Goal: Information Seeking & Learning: Check status

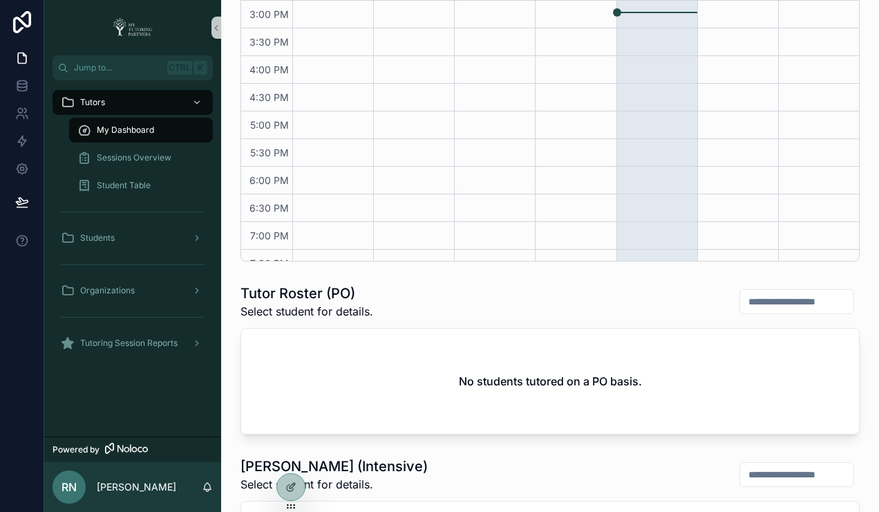
scroll to position [432, 0]
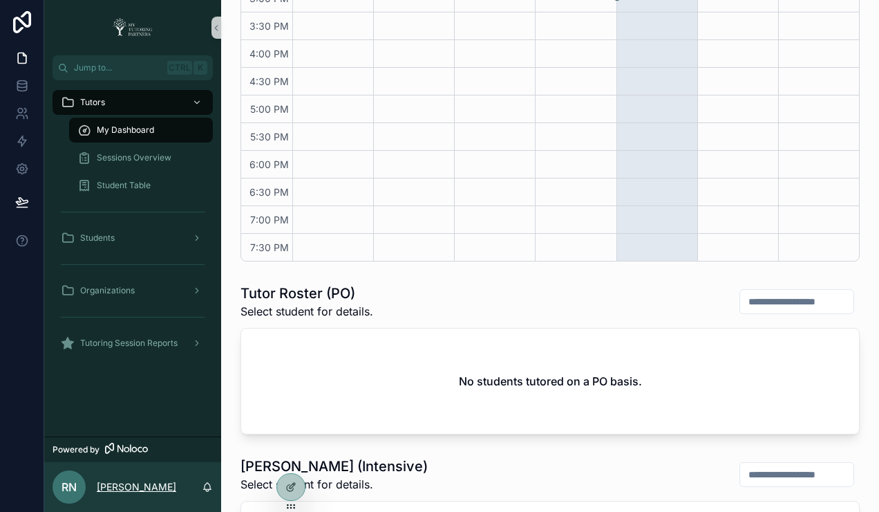
click at [136, 485] on p "Rona Narayan" at bounding box center [137, 487] width 80 height 14
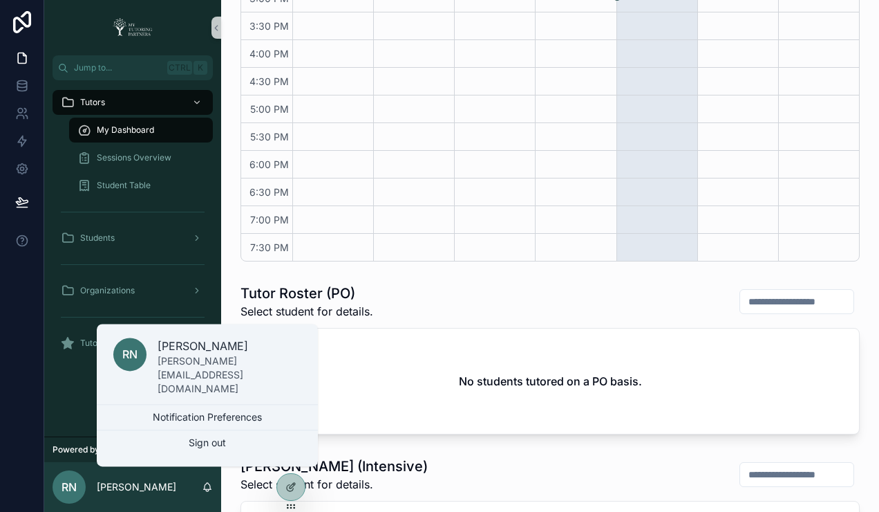
click at [52, 409] on div "Tutors My Dashboard Sessions Overview Student Table Students Organizations Tuto…" at bounding box center [132, 258] width 177 height 356
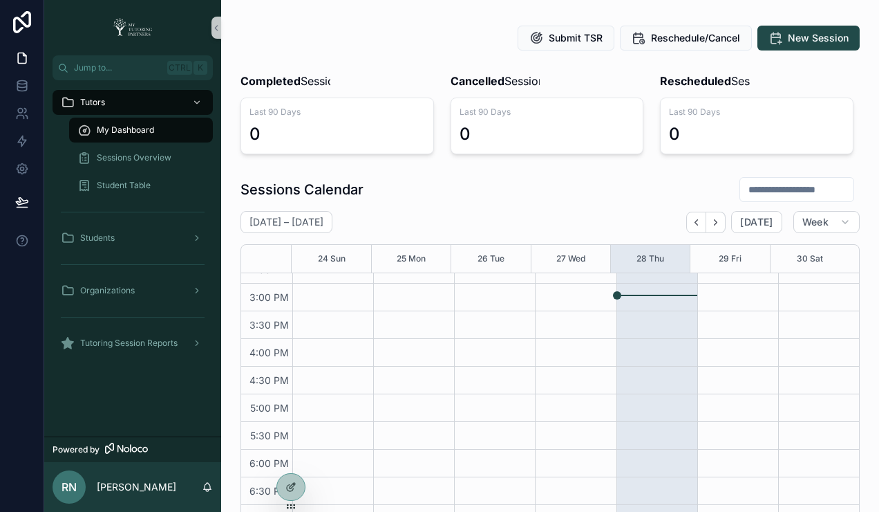
scroll to position [0, 0]
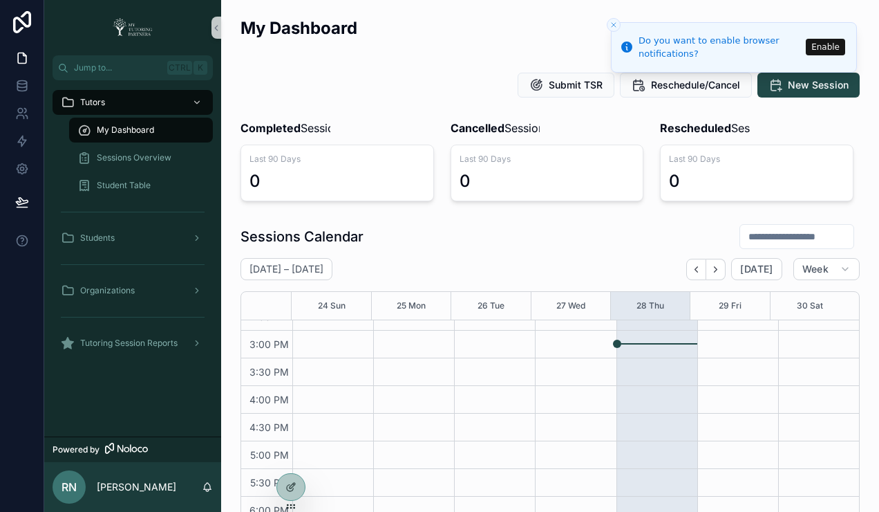
click at [828, 45] on button "Enable" at bounding box center [825, 47] width 39 height 17
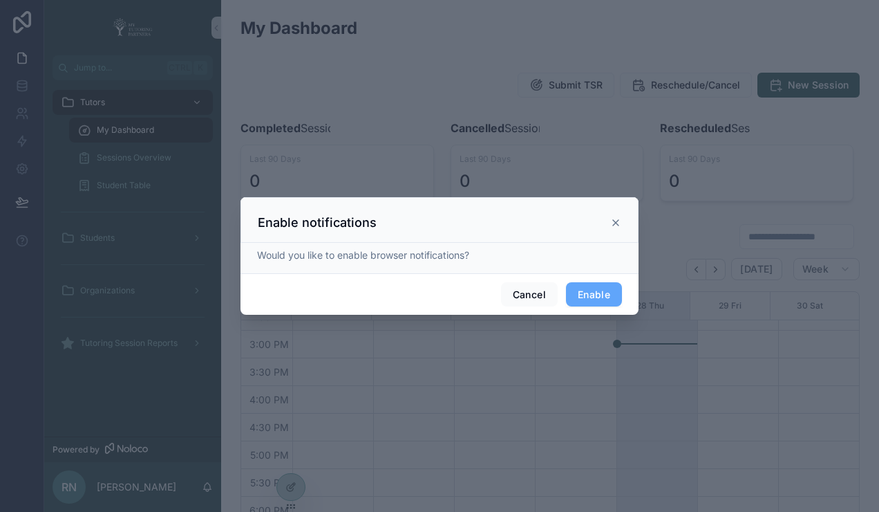
click at [611, 223] on icon at bounding box center [616, 222] width 11 height 11
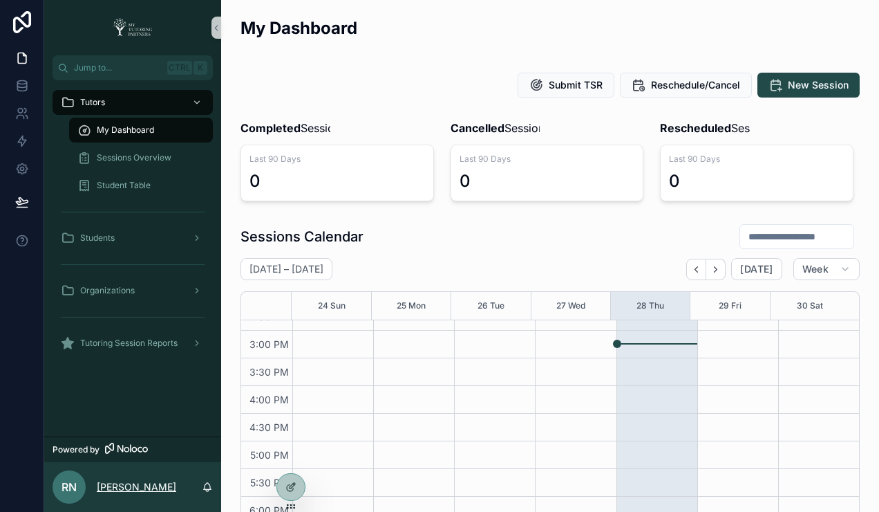
click at [130, 491] on p "Rona Narayan" at bounding box center [137, 487] width 80 height 14
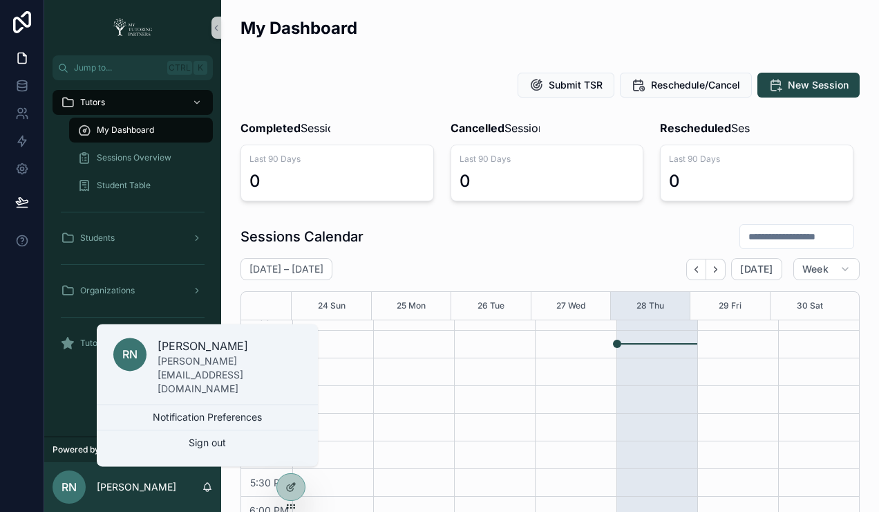
click at [66, 404] on div "Tutors My Dashboard Sessions Overview Student Table Students Organizations Tuto…" at bounding box center [132, 258] width 177 height 356
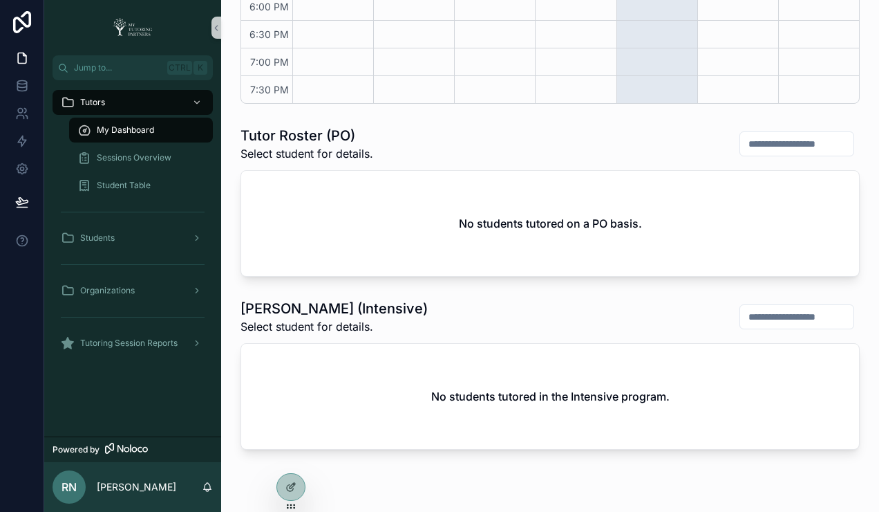
scroll to position [572, 0]
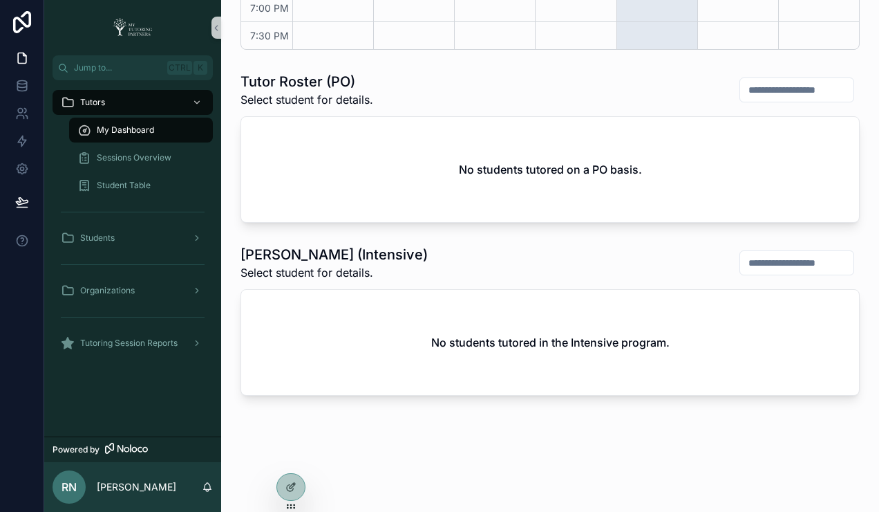
click at [131, 138] on div "My Dashboard" at bounding box center [140, 130] width 127 height 22
click at [133, 131] on span "My Dashboard" at bounding box center [125, 129] width 57 height 11
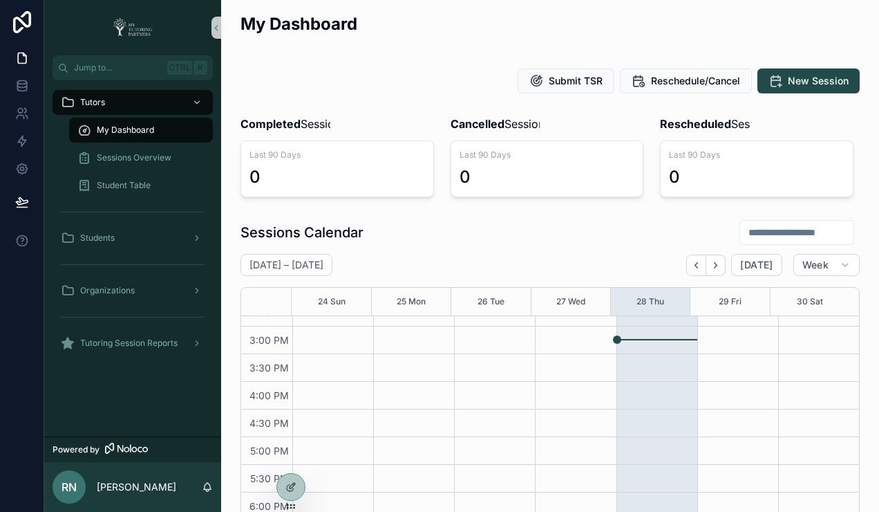
scroll to position [0, 0]
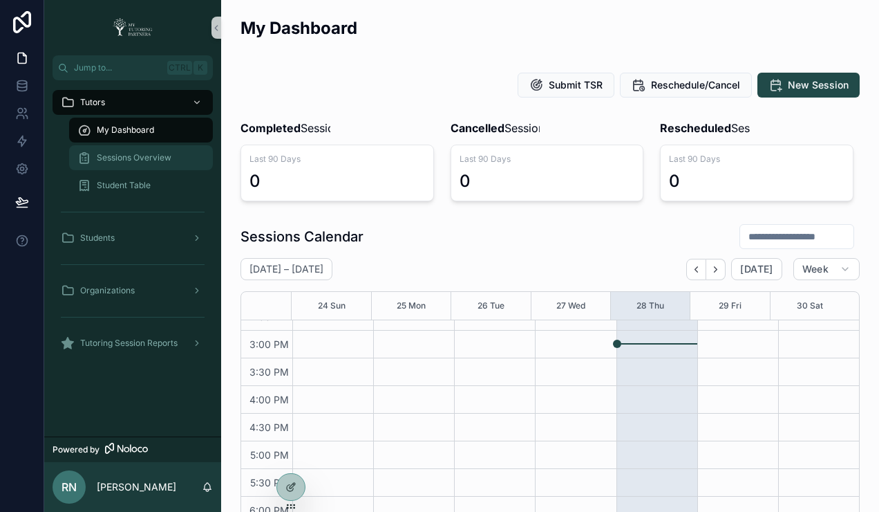
click at [122, 159] on span "Sessions Overview" at bounding box center [134, 157] width 75 height 11
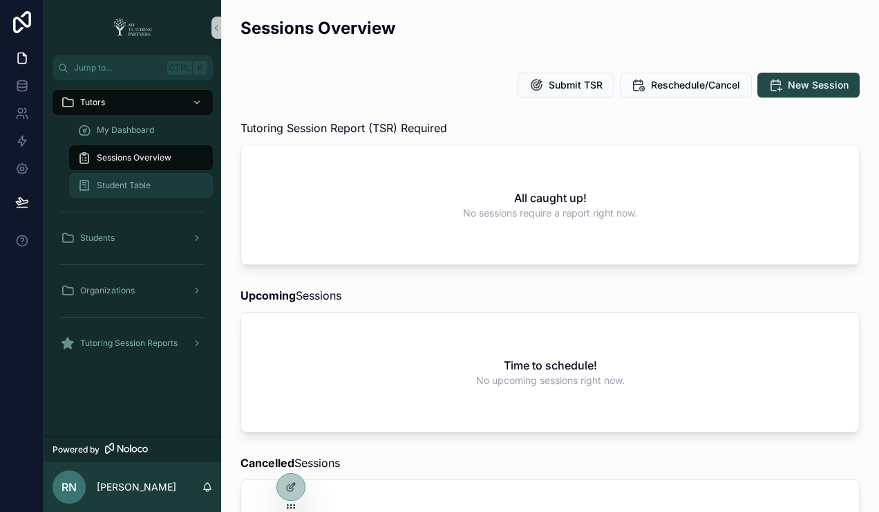
click at [129, 187] on span "Student Table" at bounding box center [124, 185] width 54 height 11
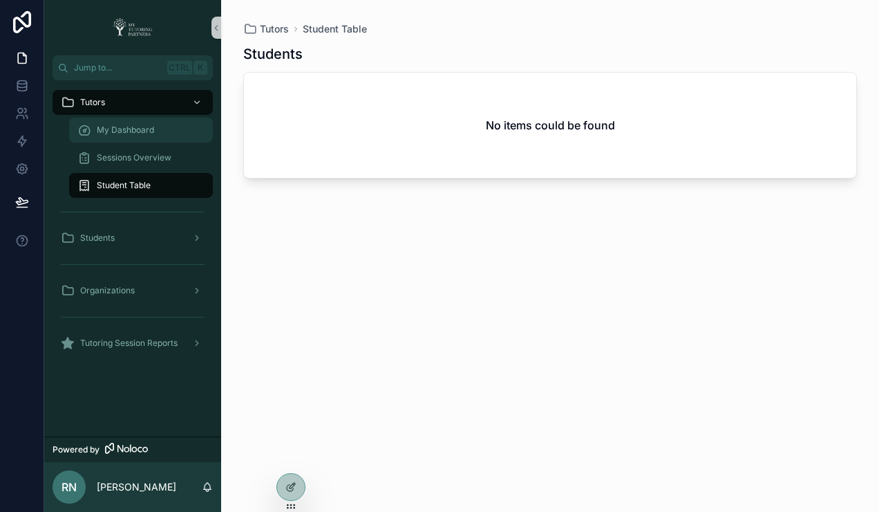
click at [141, 136] on div "My Dashboard" at bounding box center [140, 130] width 127 height 22
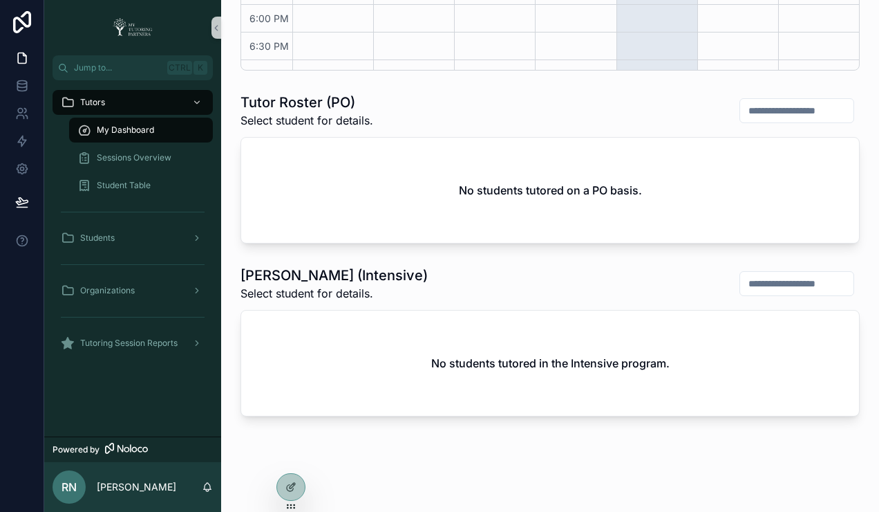
scroll to position [572, 0]
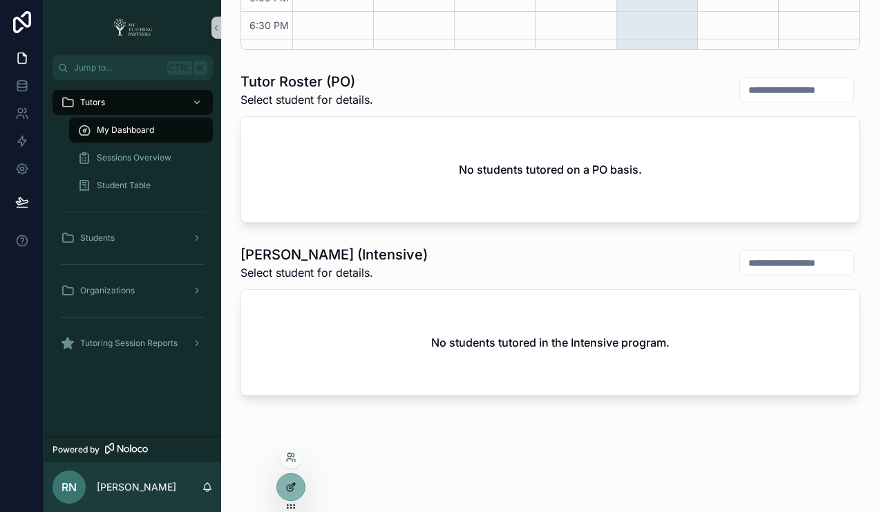
click at [286, 485] on icon at bounding box center [291, 486] width 11 height 11
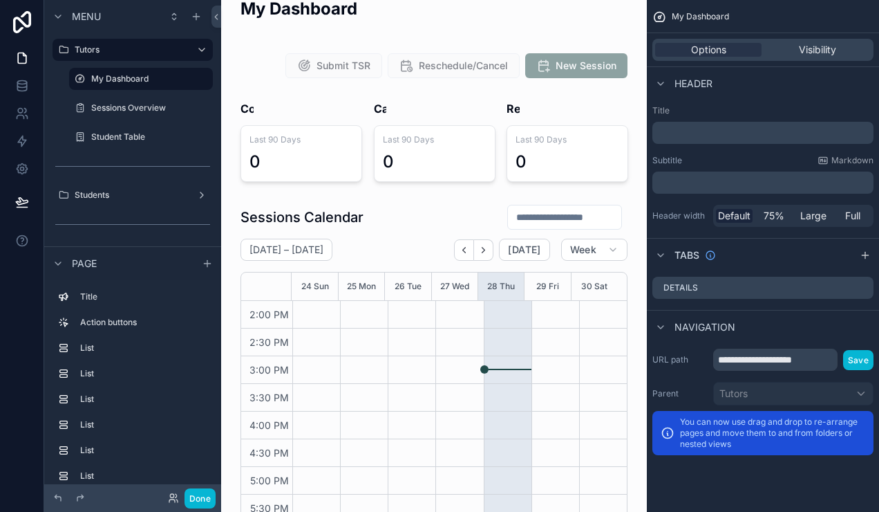
scroll to position [0, 0]
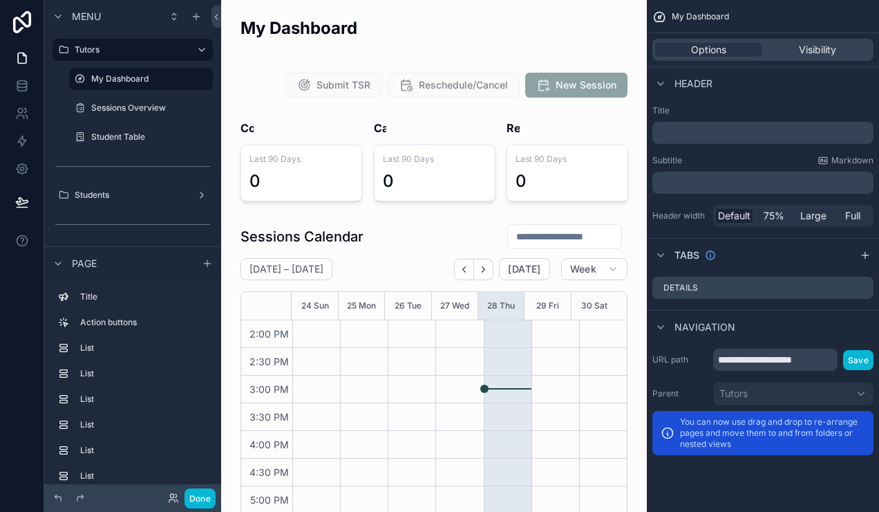
click at [697, 12] on span "My Dashboard" at bounding box center [700, 16] width 57 height 11
click at [659, 14] on icon "scrollable content" at bounding box center [660, 17] width 14 height 14
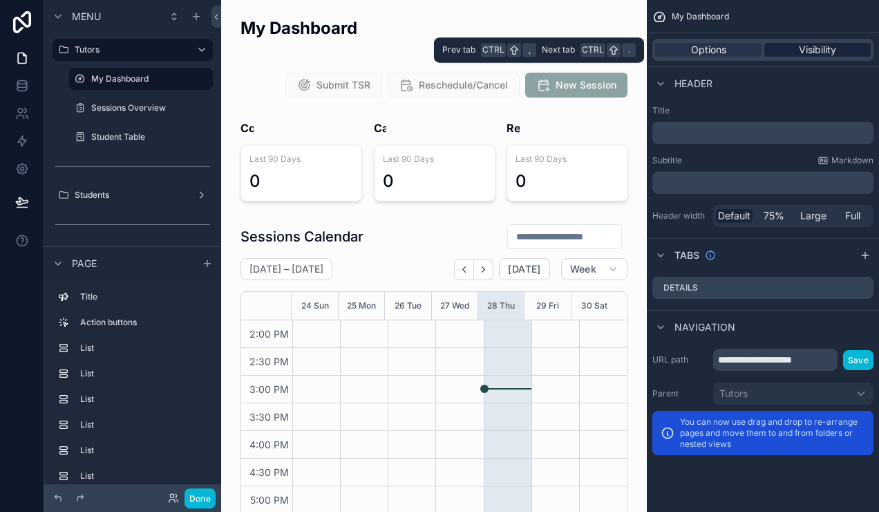
click at [807, 53] on span "Visibility" at bounding box center [817, 50] width 37 height 14
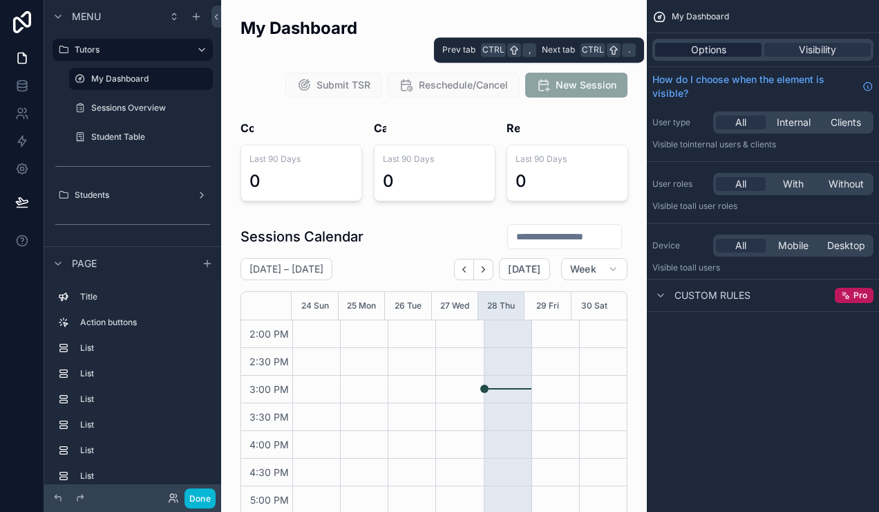
click at [723, 44] on span "Options" at bounding box center [708, 50] width 35 height 14
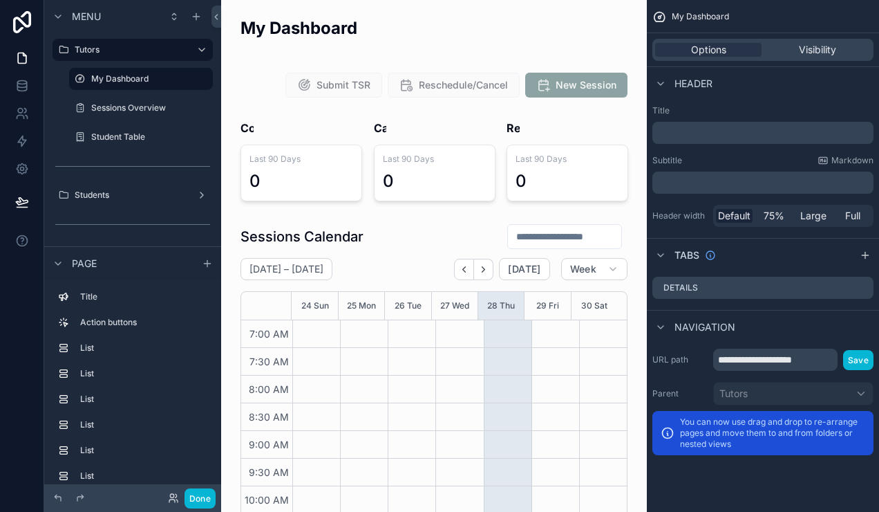
scroll to position [387, 0]
click at [690, 22] on div "My Dashboard" at bounding box center [763, 16] width 232 height 33
click at [650, 16] on div "My Dashboard" at bounding box center [763, 16] width 232 height 33
click at [195, 500] on button "Done" at bounding box center [200, 498] width 31 height 20
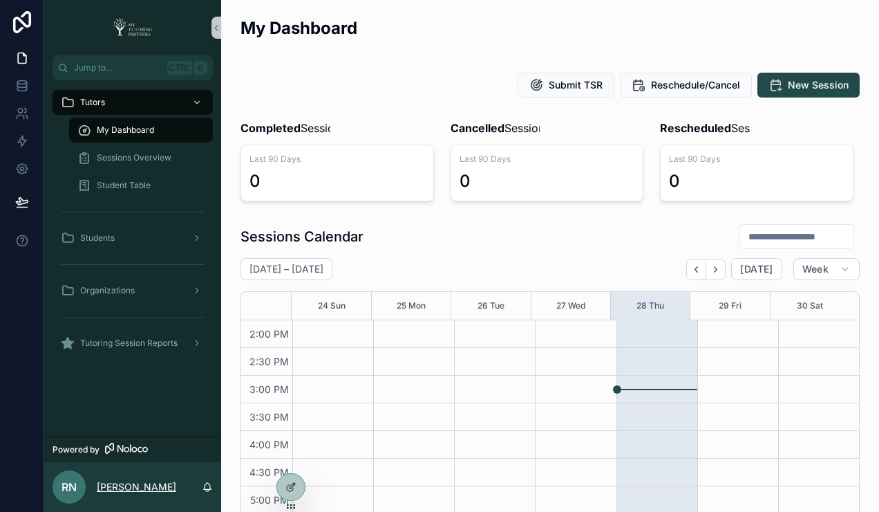
click at [119, 484] on p "Rona Narayan" at bounding box center [137, 487] width 80 height 14
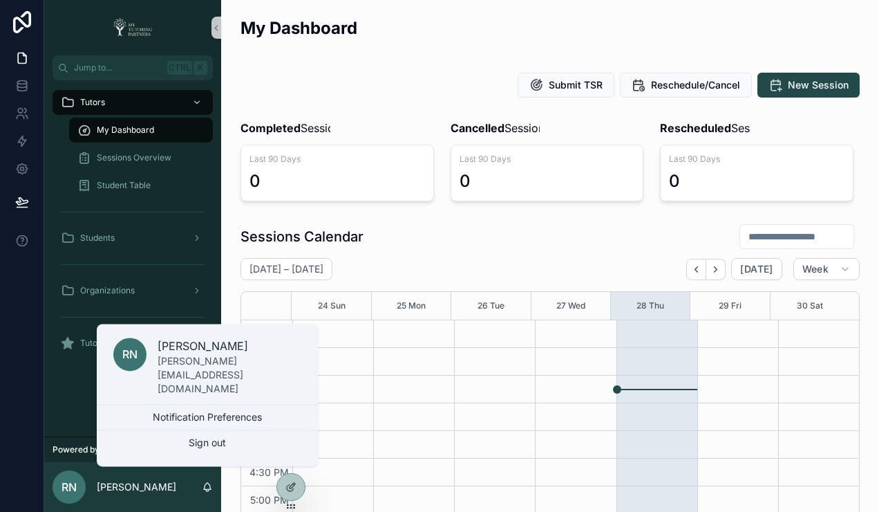
click at [185, 379] on p "rona@mytutoringpartners.com" at bounding box center [230, 374] width 144 height 41
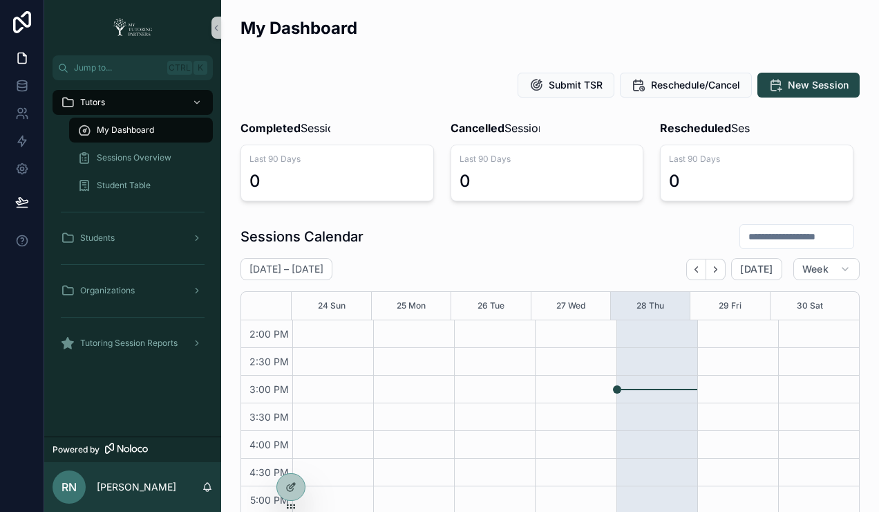
click at [107, 399] on div "Tutors My Dashboard Sessions Overview Student Table Students Organizations Tuto…" at bounding box center [132, 258] width 177 height 356
drag, startPoint x: 290, startPoint y: 486, endPoint x: 274, endPoint y: 267, distance: 219.8
click at [274, 260] on div "Jump to... Ctrl K Tutors My Dashboard Sessions Overview Student Table Students …" at bounding box center [461, 256] width 835 height 512
click at [290, 457] on icon at bounding box center [291, 456] width 11 height 11
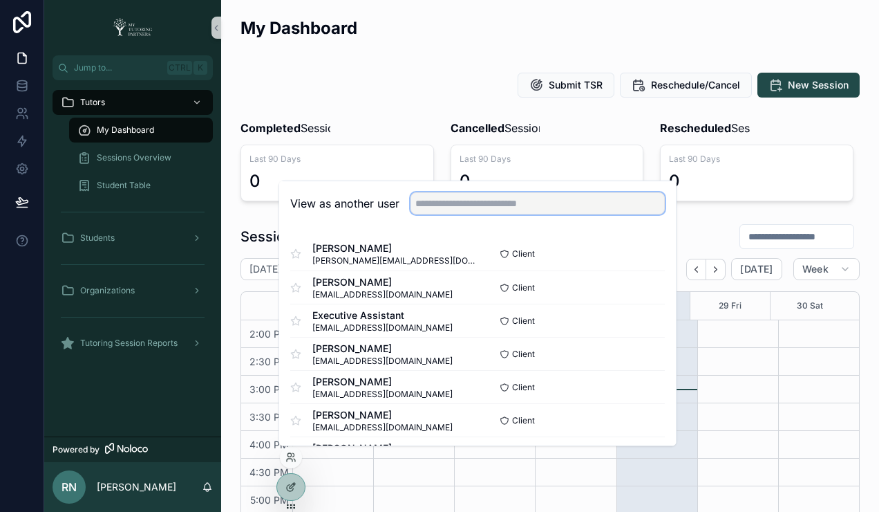
click at [502, 205] on input "text" at bounding box center [538, 203] width 254 height 22
type input "*"
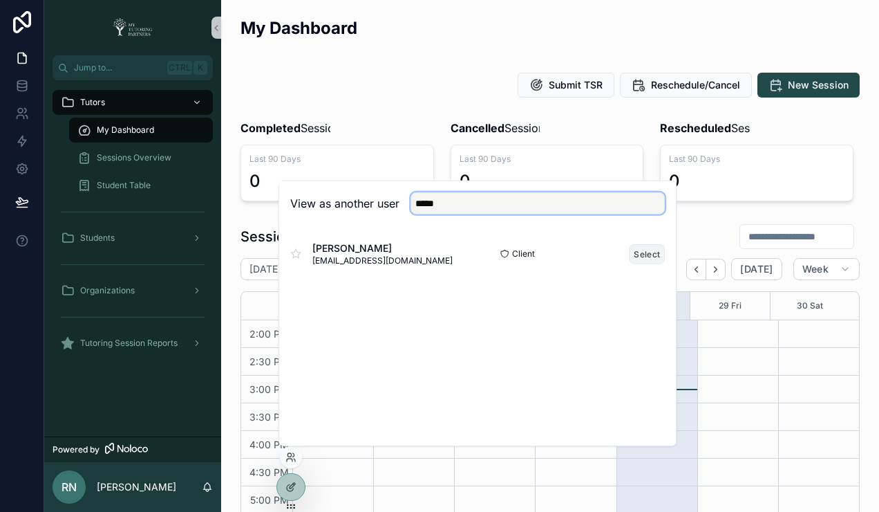
type input "*****"
click at [642, 249] on button "Select" at bounding box center [647, 253] width 36 height 20
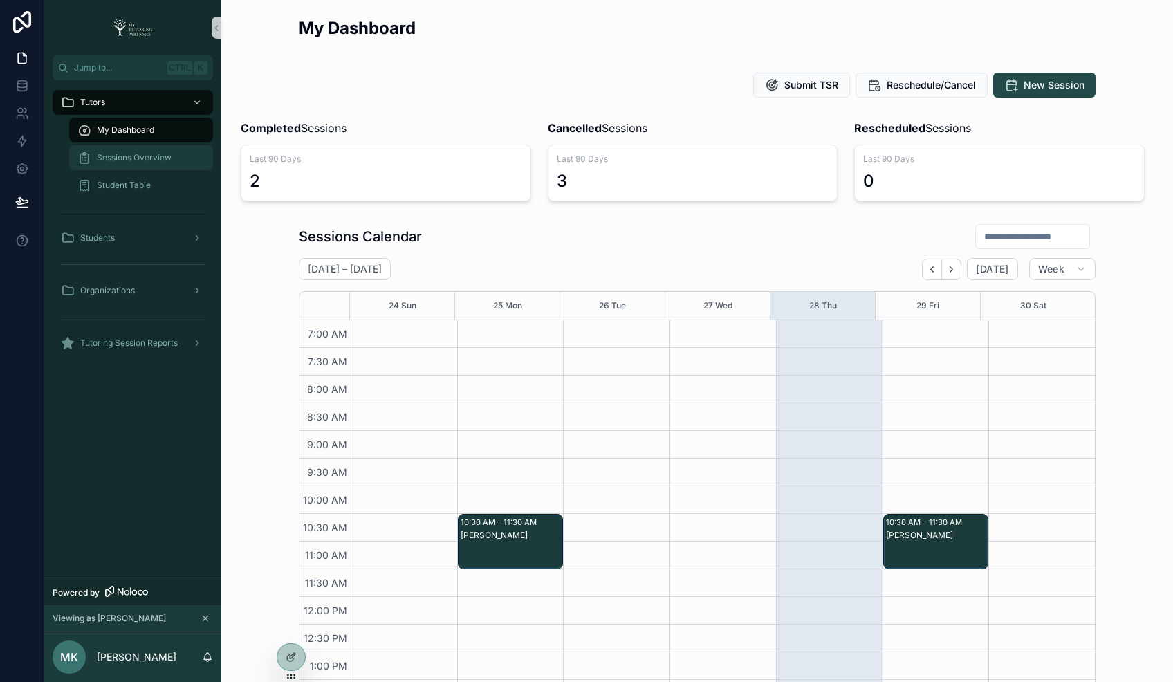
click at [131, 159] on span "Sessions Overview" at bounding box center [134, 157] width 75 height 11
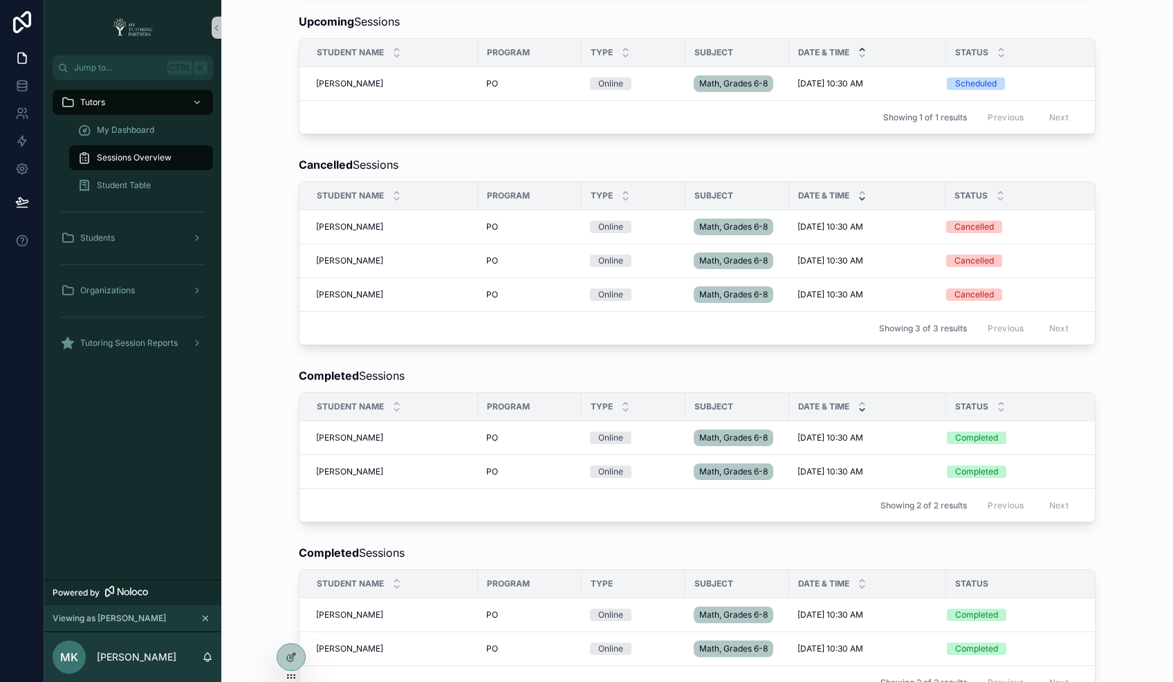
scroll to position [277, 0]
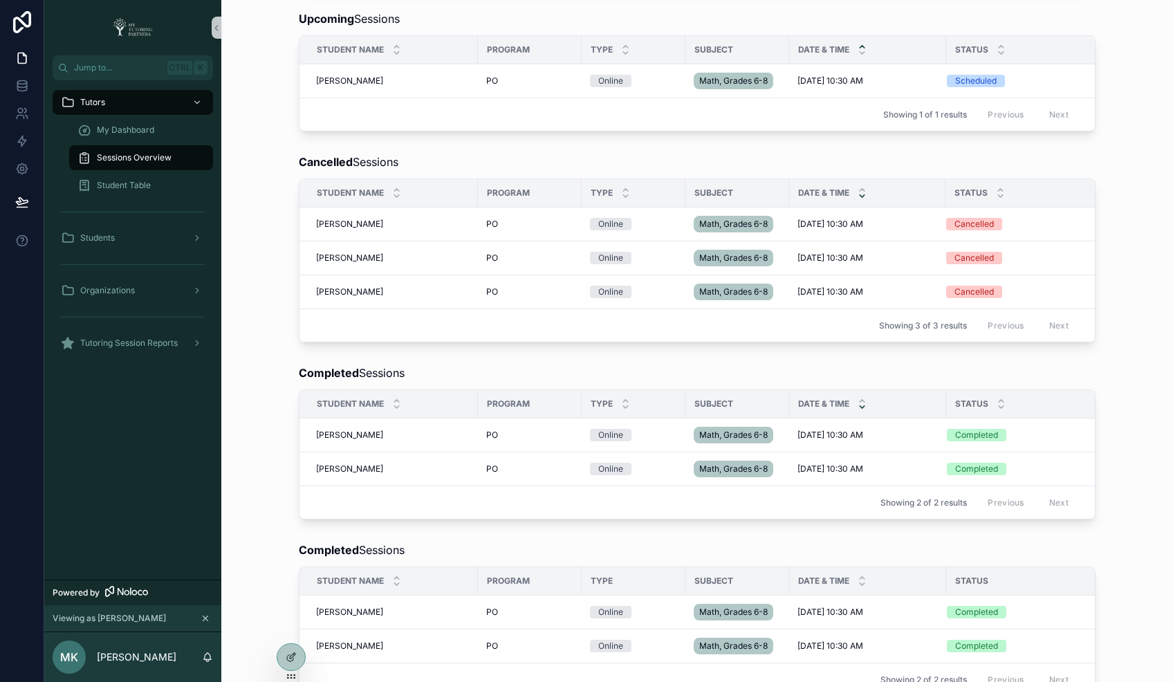
click at [122, 147] on div "Sessions Overview" at bounding box center [140, 158] width 127 height 22
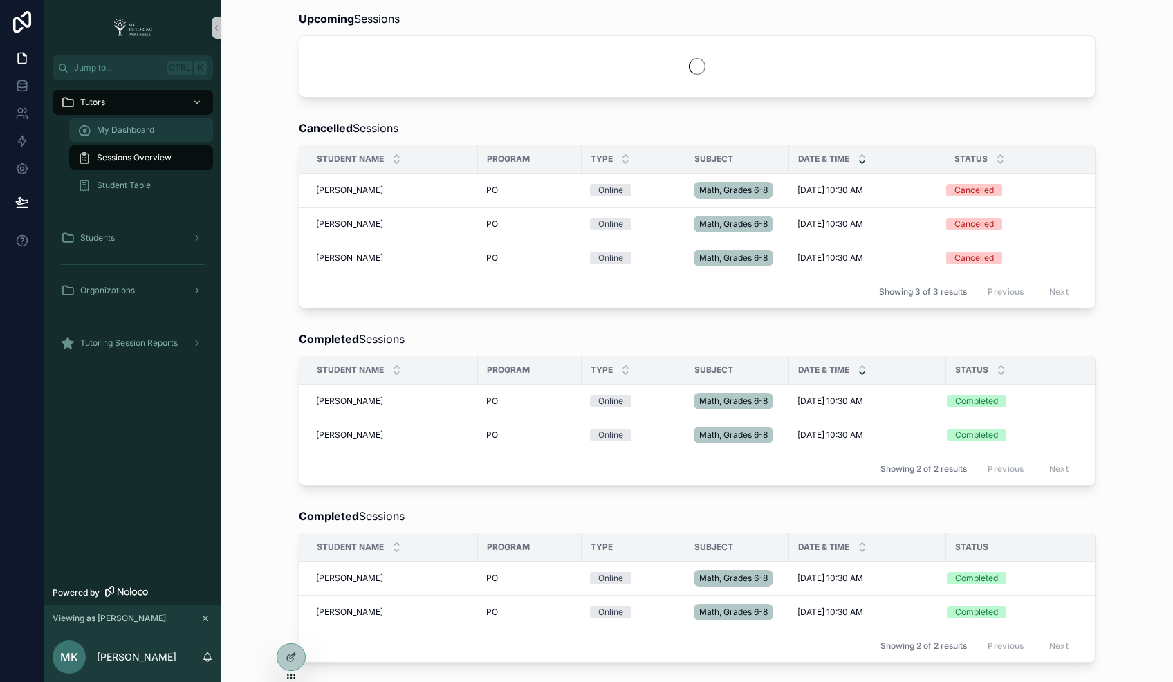
click at [124, 137] on div "My Dashboard" at bounding box center [140, 130] width 127 height 22
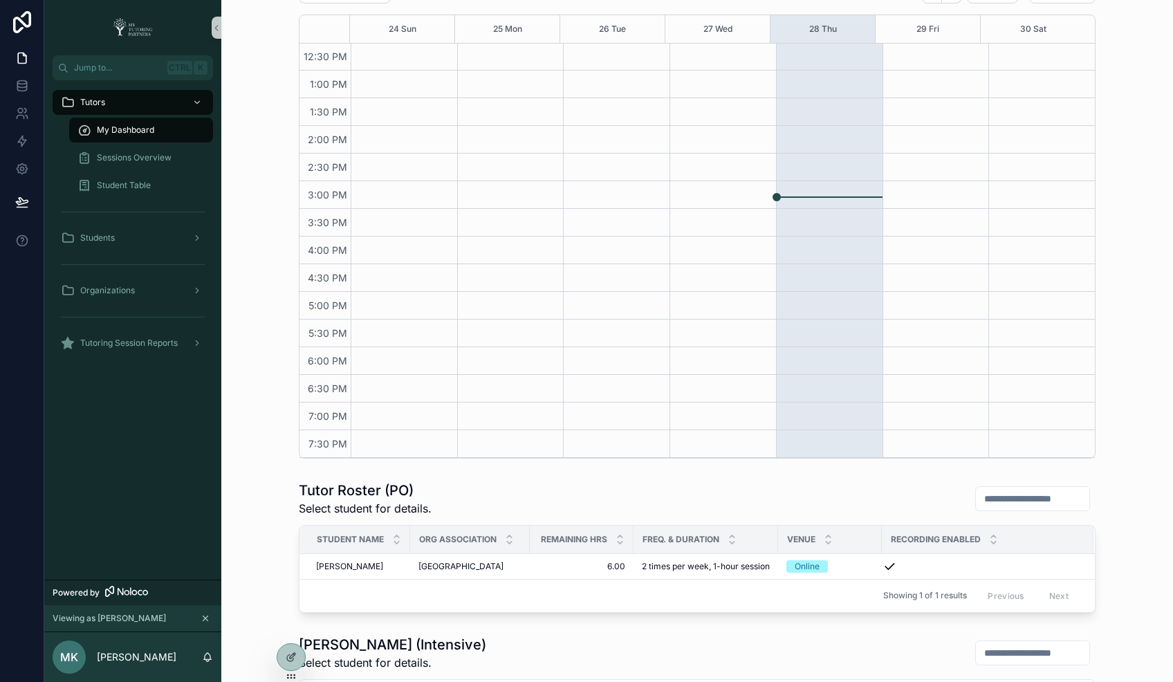
scroll to position [304, 0]
click at [355, 511] on span "Leonard Goltsev" at bounding box center [349, 566] width 67 height 11
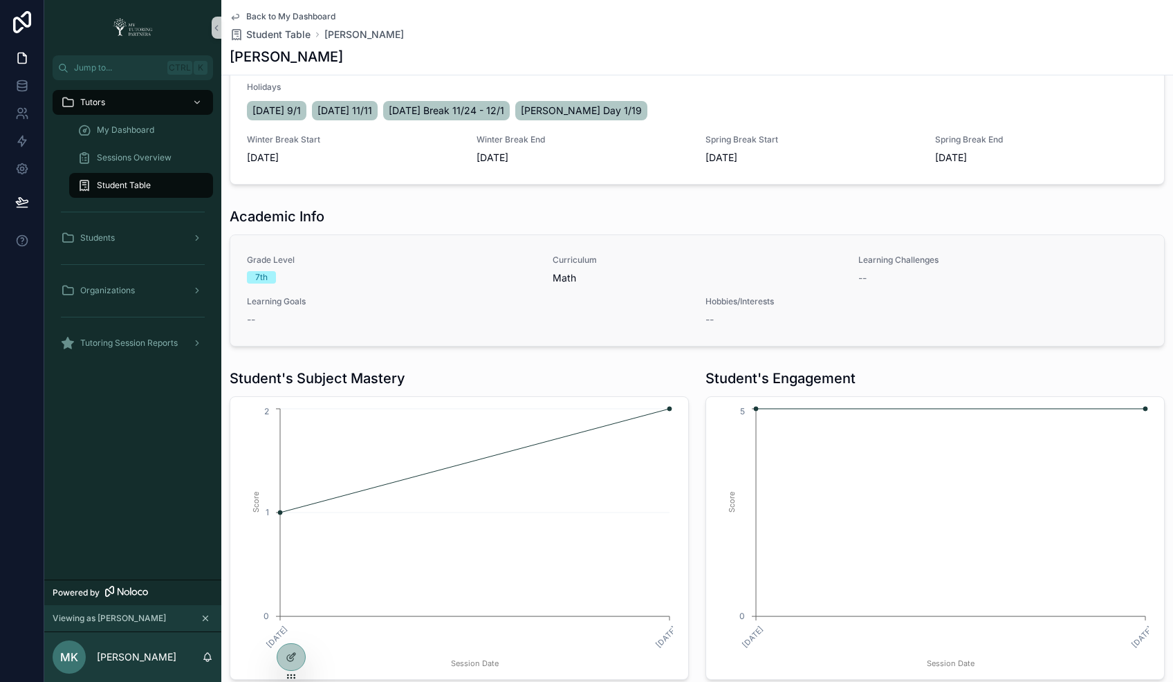
scroll to position [613, 0]
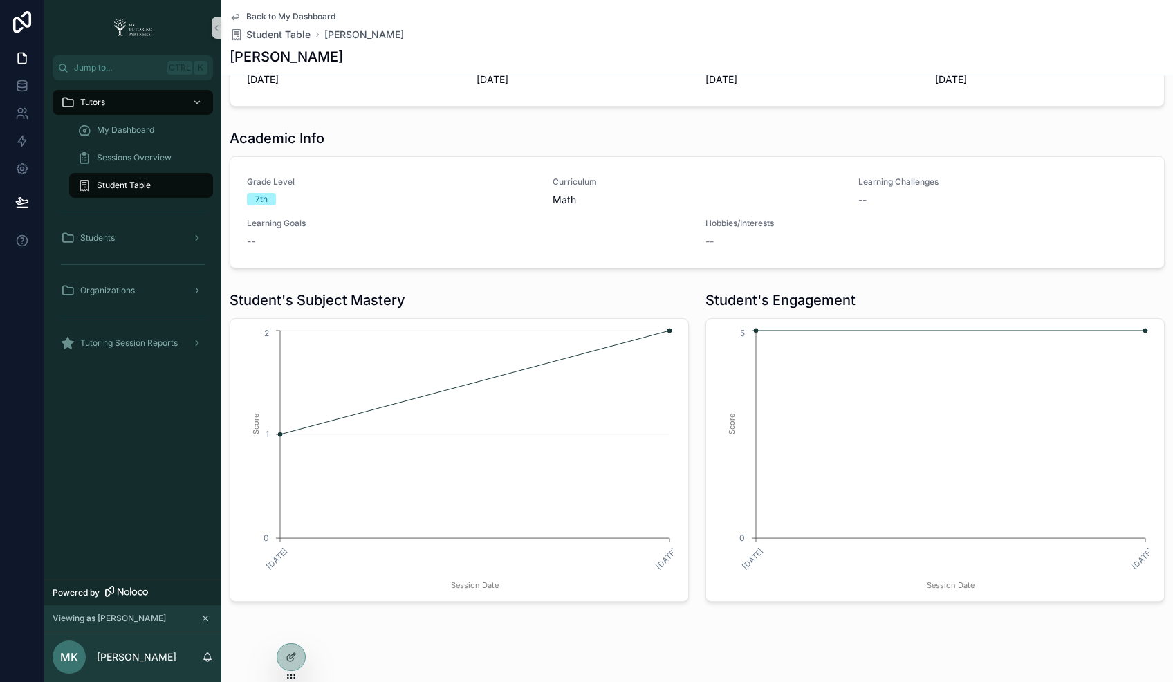
click at [142, 187] on span "Student Table" at bounding box center [124, 185] width 54 height 11
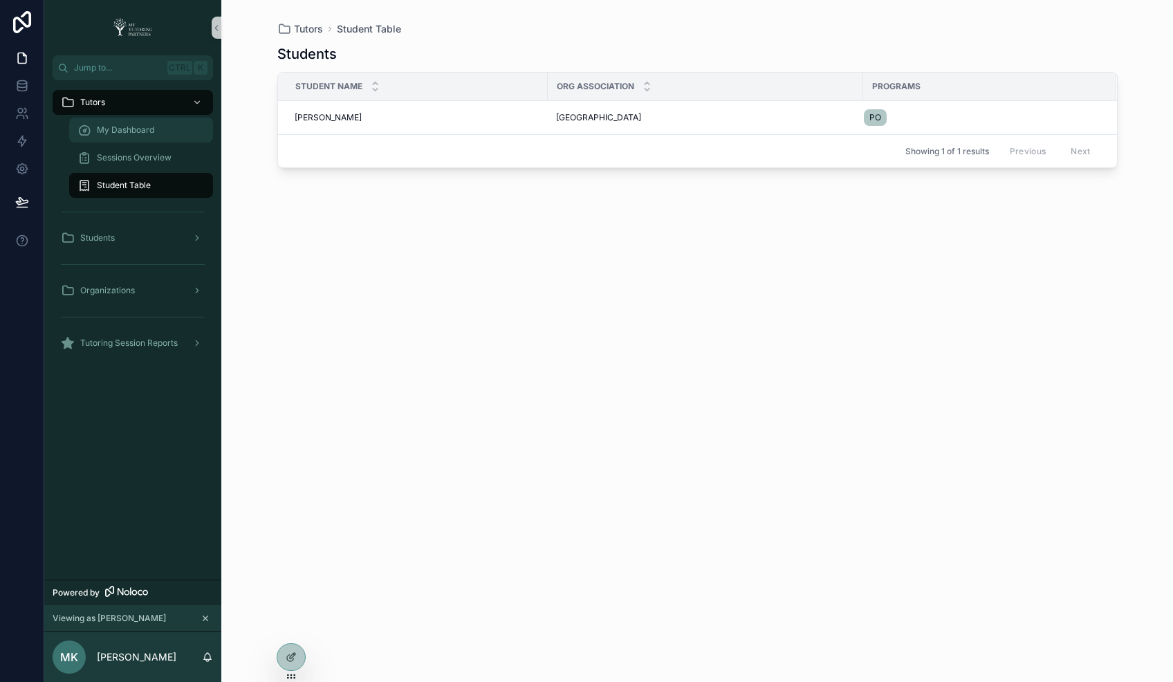
click at [116, 133] on span "My Dashboard" at bounding box center [125, 129] width 57 height 11
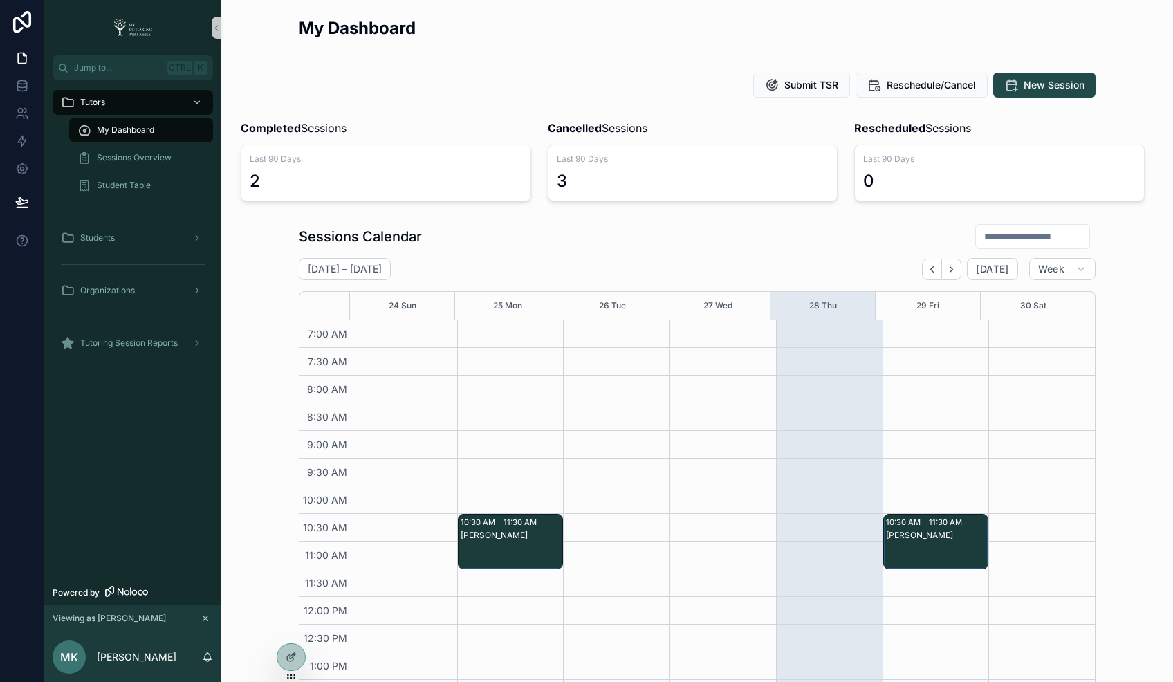
scroll to position [305, 0]
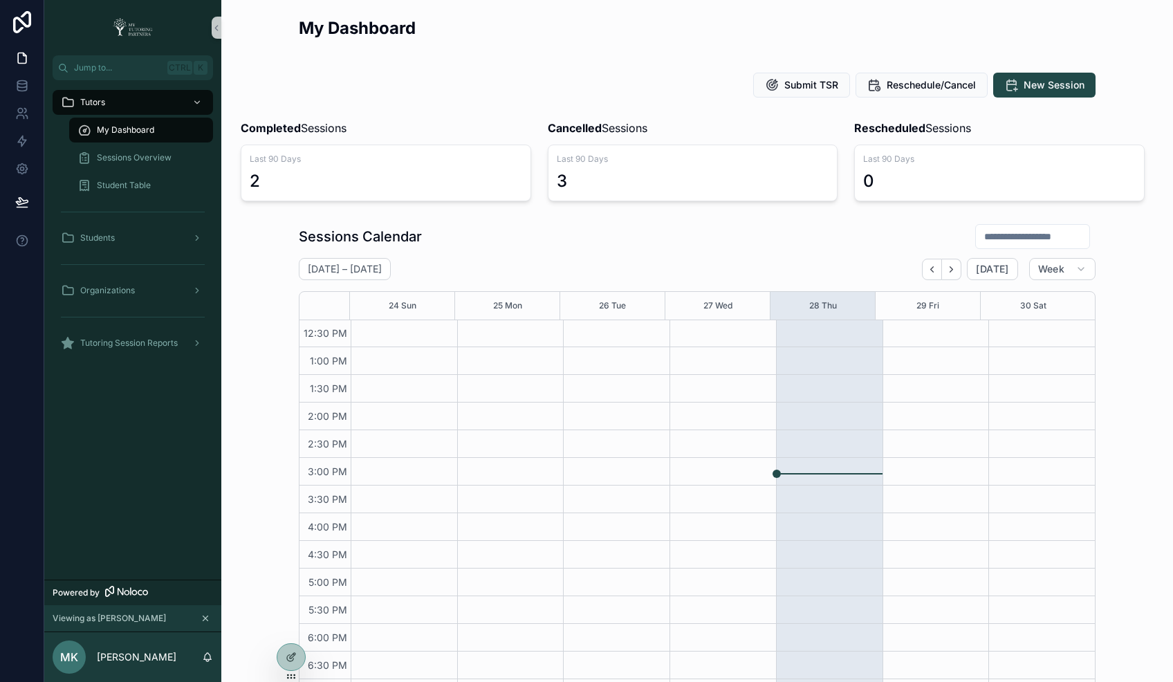
click at [122, 171] on div "Student Table" at bounding box center [141, 185] width 160 height 28
click at [123, 163] on div "Sessions Overview" at bounding box center [140, 158] width 127 height 22
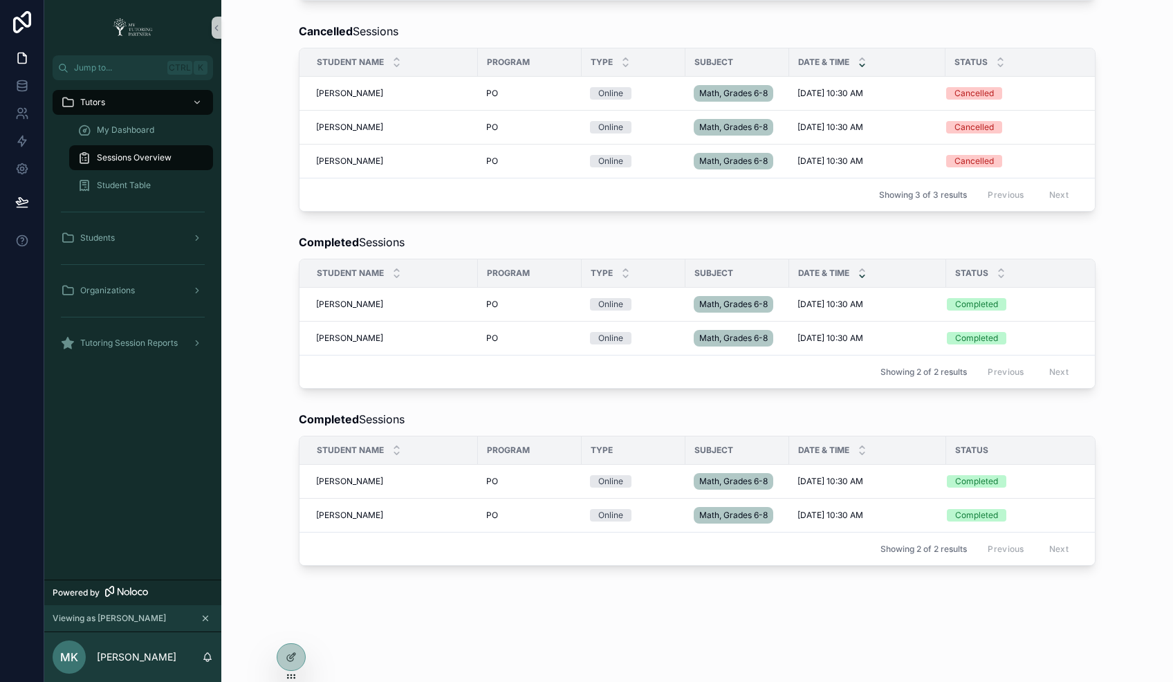
scroll to position [458, 0]
click at [288, 511] on icon at bounding box center [290, 629] width 6 height 3
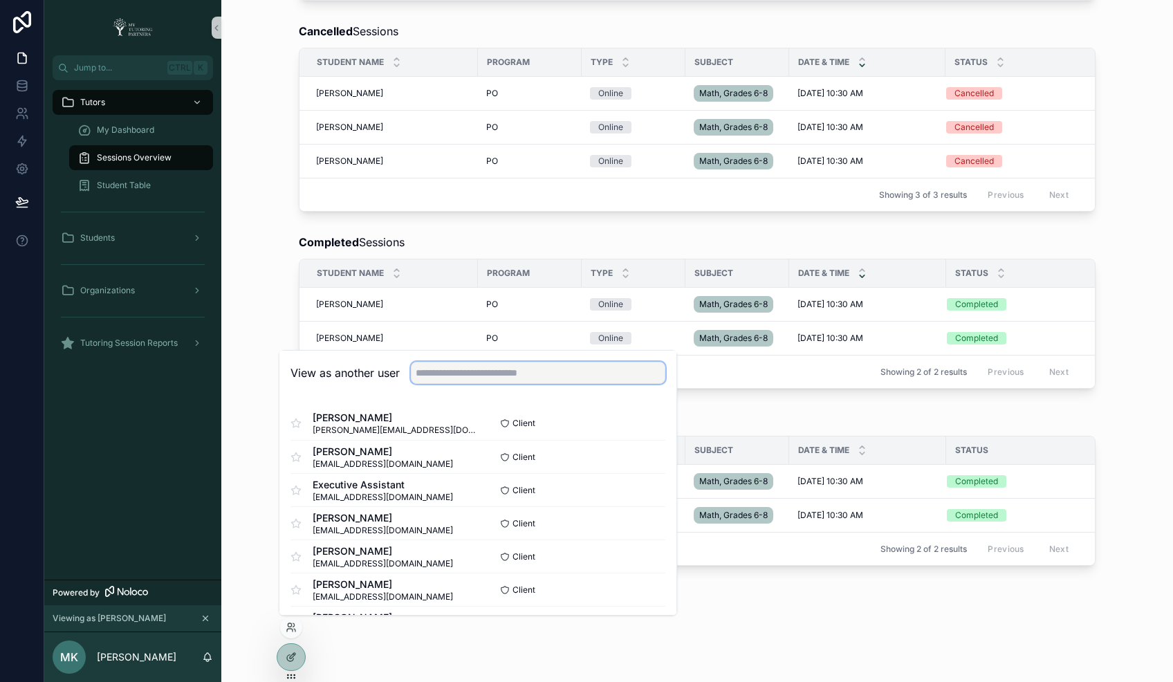
click at [460, 370] on input "text" at bounding box center [538, 373] width 254 height 22
paste input "**********"
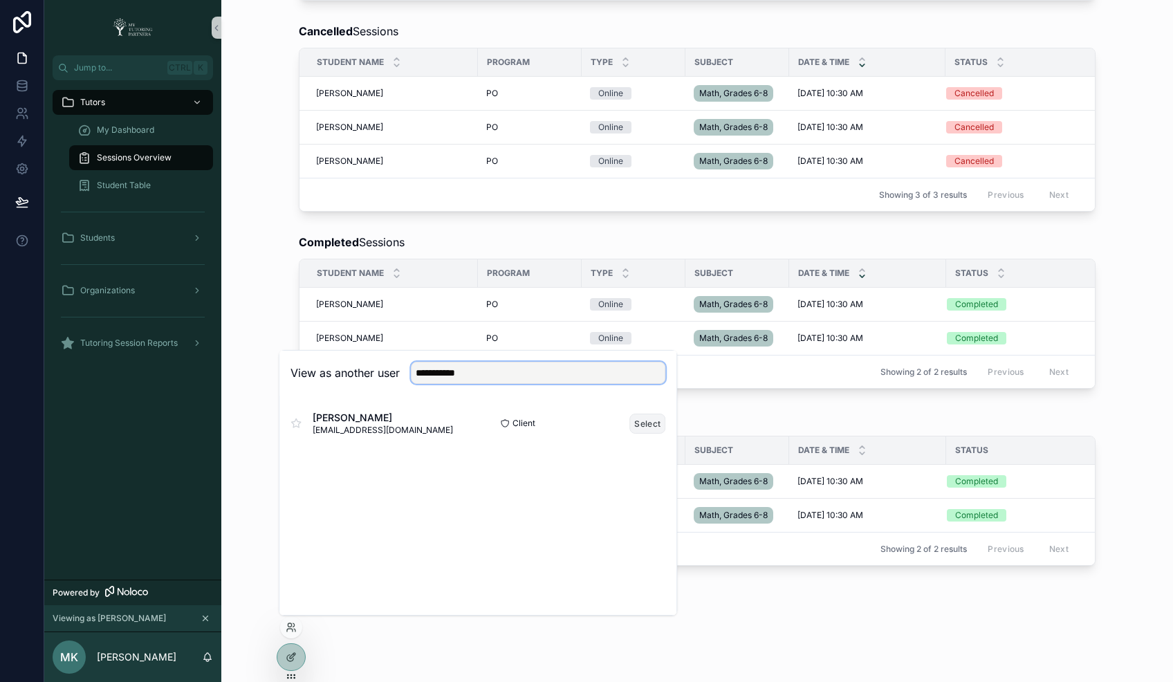
type input "**********"
click at [639, 429] on button "Select" at bounding box center [647, 423] width 36 height 20
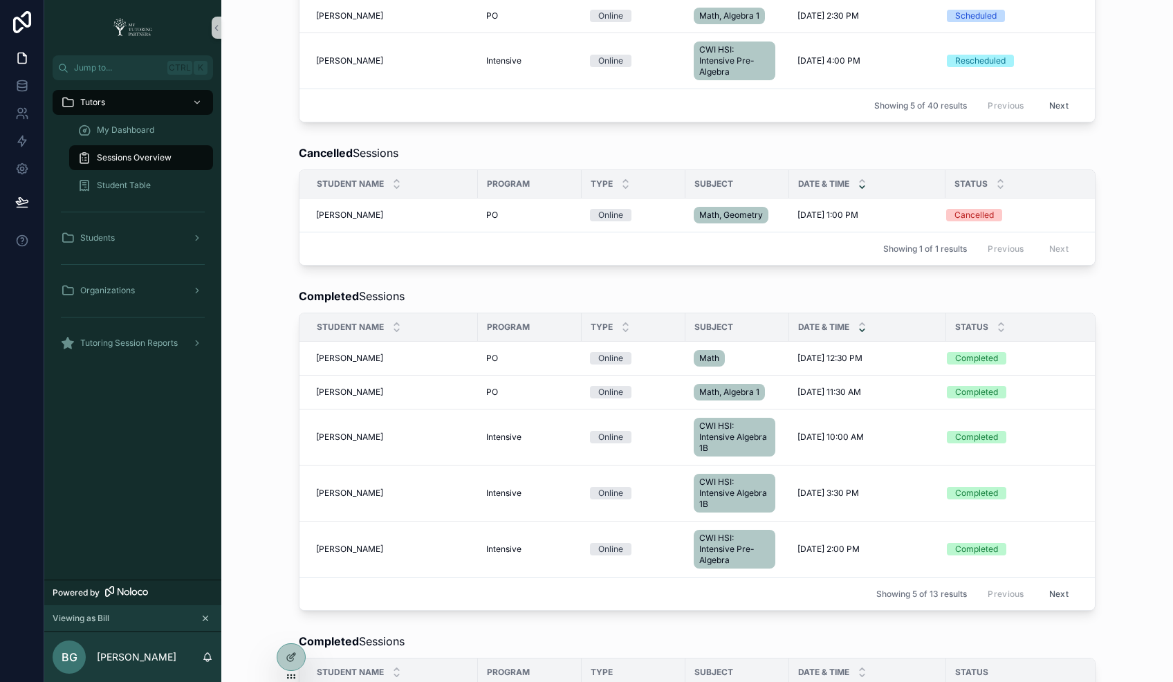
scroll to position [460, 0]
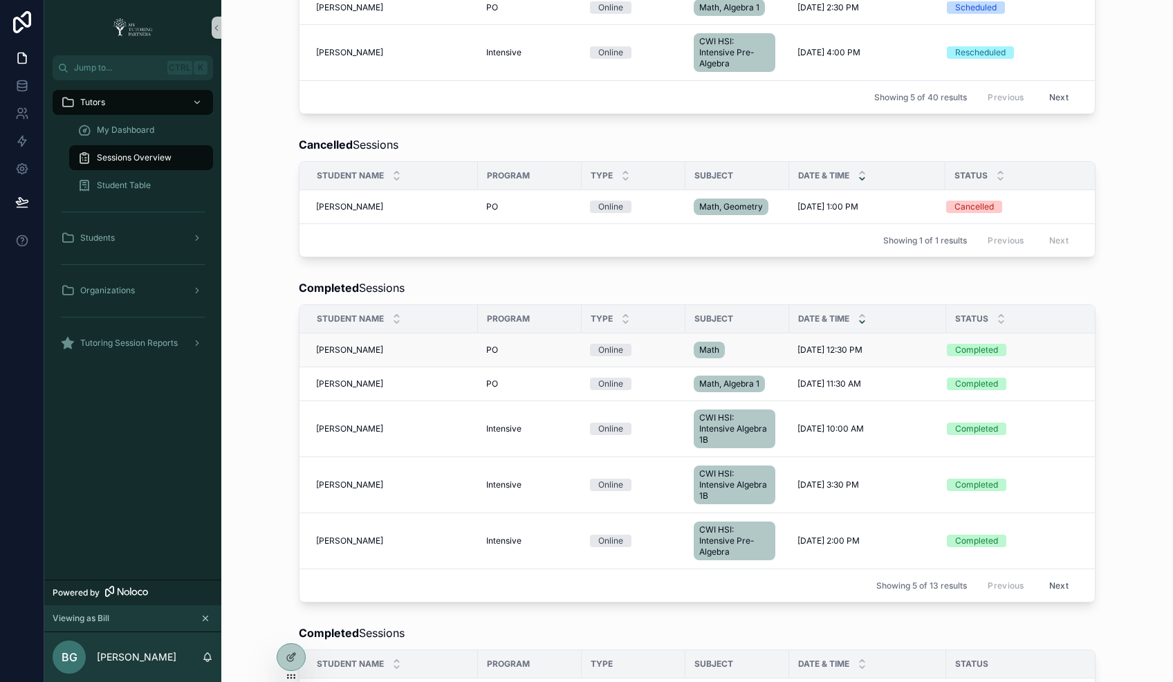
click at [393, 355] on div "[PERSON_NAME] [PERSON_NAME]" at bounding box center [392, 349] width 153 height 11
click at [328, 367] on td "[PERSON_NAME] [PERSON_NAME]" at bounding box center [388, 350] width 178 height 34
click at [357, 355] on span "[PERSON_NAME]" at bounding box center [349, 349] width 67 height 11
drag, startPoint x: 357, startPoint y: 378, endPoint x: 414, endPoint y: 374, distance: 57.5
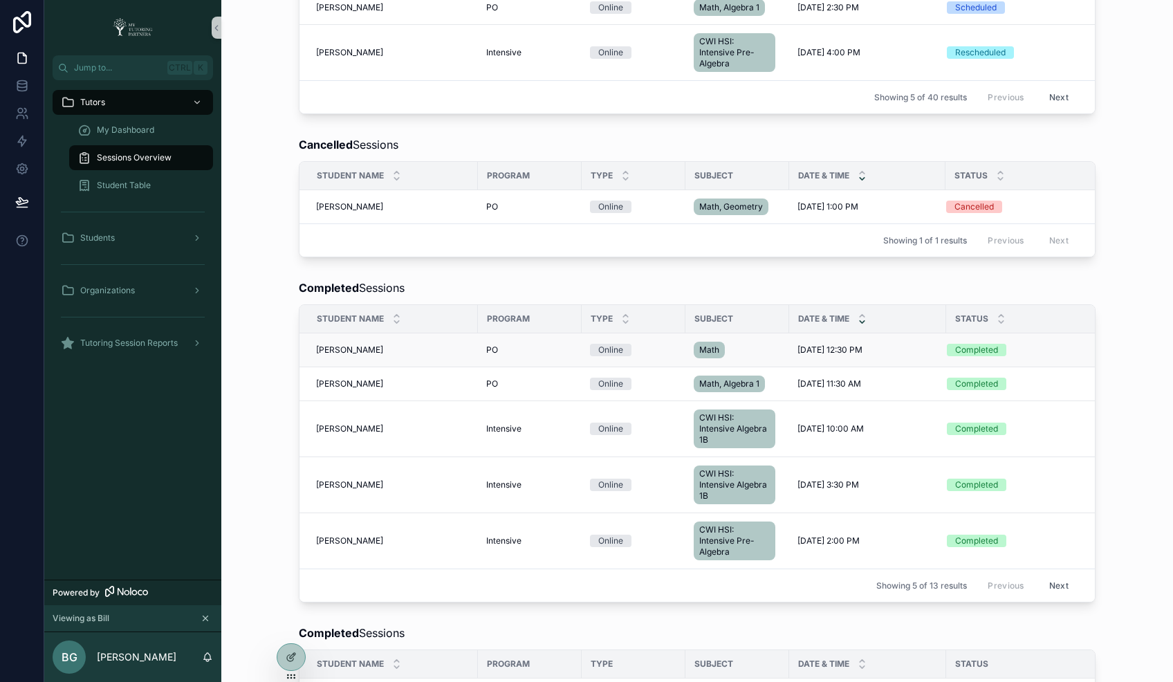
click at [414, 355] on div "[PERSON_NAME] [PERSON_NAME]" at bounding box center [392, 349] width 153 height 11
click at [434, 355] on div "[PERSON_NAME] [PERSON_NAME]" at bounding box center [392, 349] width 153 height 11
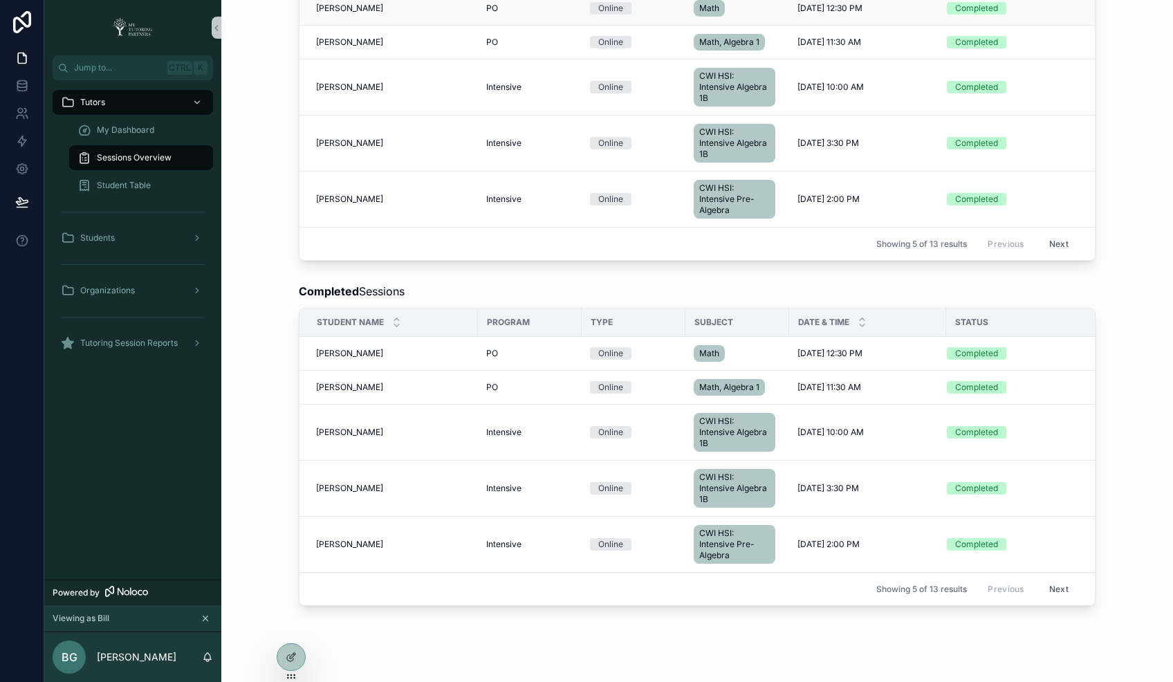
scroll to position [893, 0]
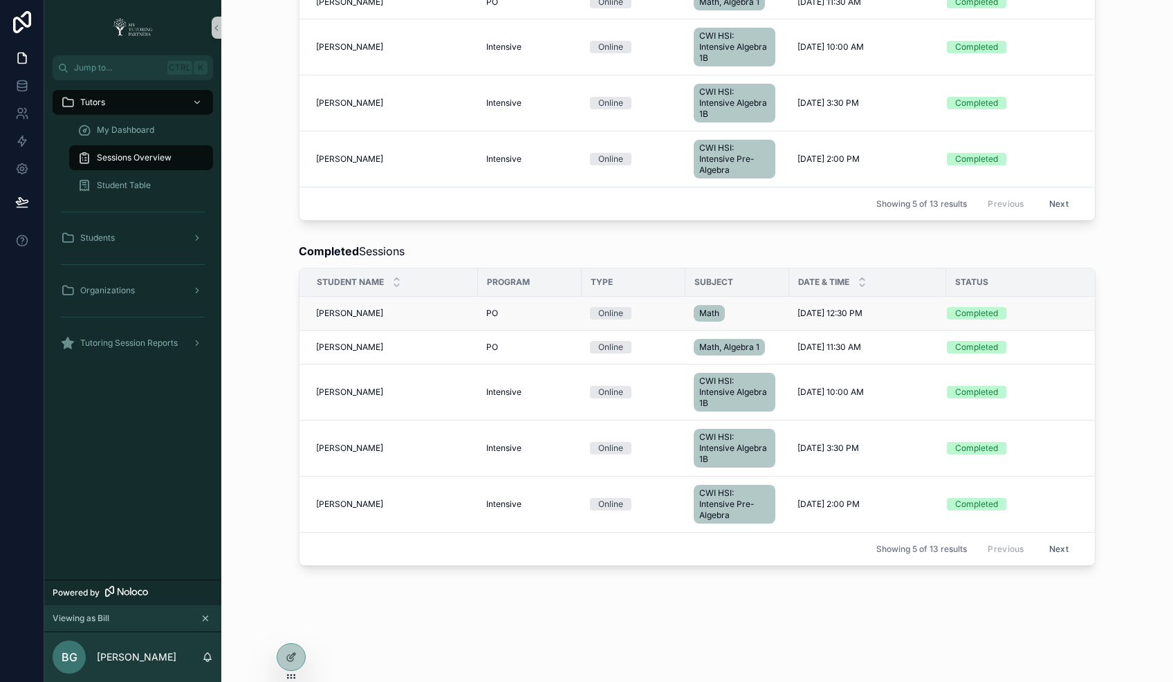
click at [334, 310] on td "[PERSON_NAME] [PERSON_NAME]" at bounding box center [388, 314] width 178 height 34
click at [339, 308] on span "[PERSON_NAME]" at bounding box center [349, 313] width 67 height 11
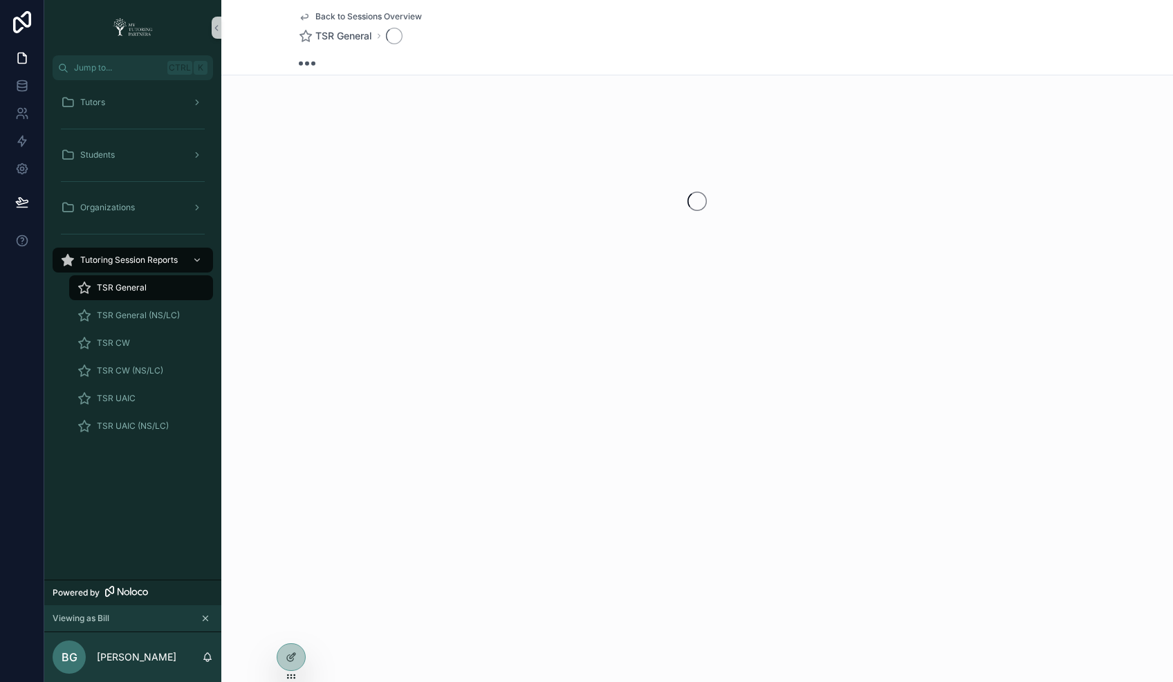
click at [339, 301] on div "scrollable content" at bounding box center [696, 201] width 951 height 218
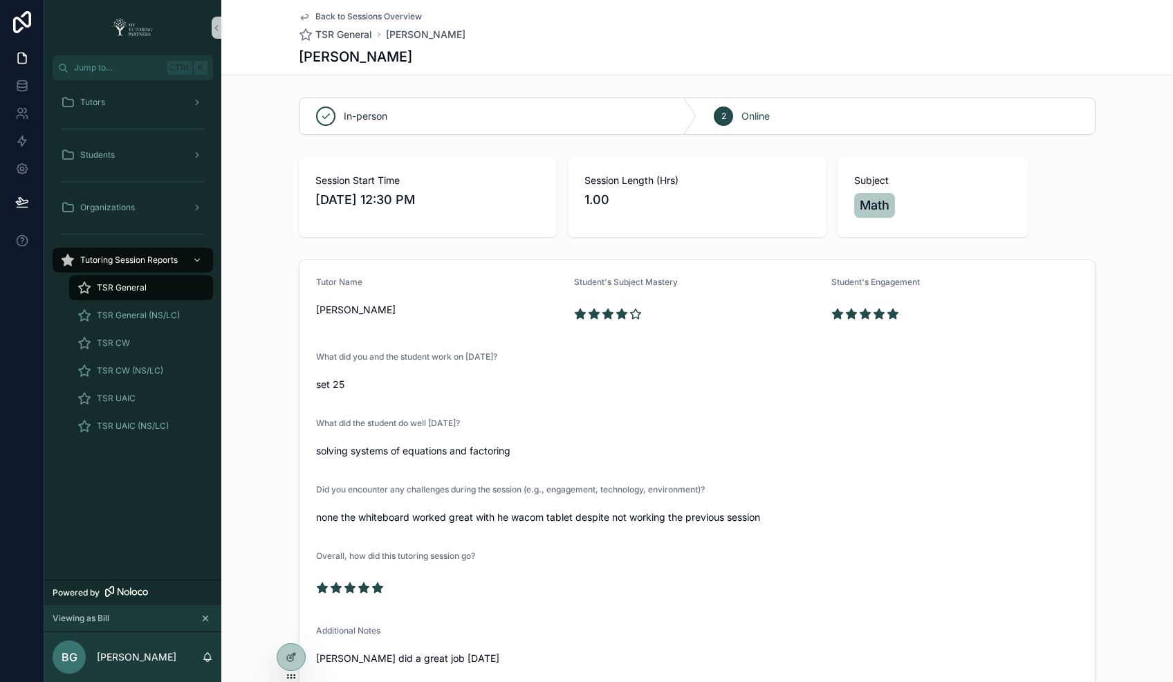
drag, startPoint x: 308, startPoint y: 199, endPoint x: 436, endPoint y: 195, distance: 128.7
click at [436, 195] on span "[DATE] 12:30 PM" at bounding box center [427, 199] width 225 height 19
click at [120, 102] on div "Tutors" at bounding box center [133, 102] width 144 height 22
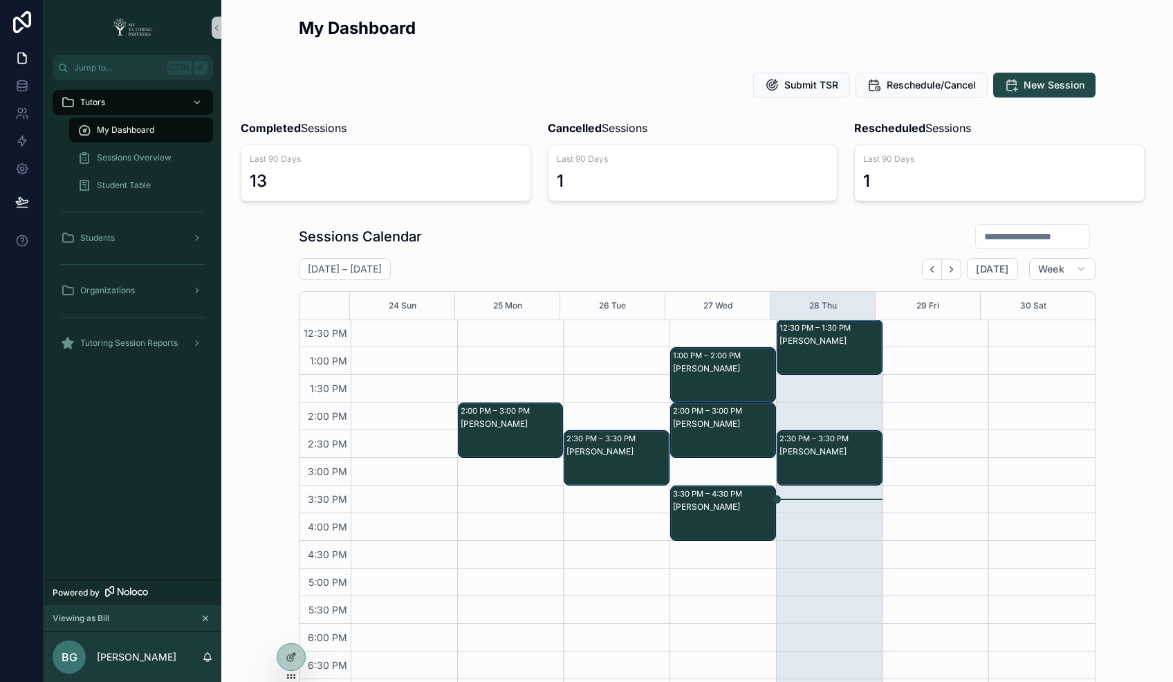
scroll to position [304, 0]
click at [288, 624] on icon at bounding box center [291, 627] width 11 height 11
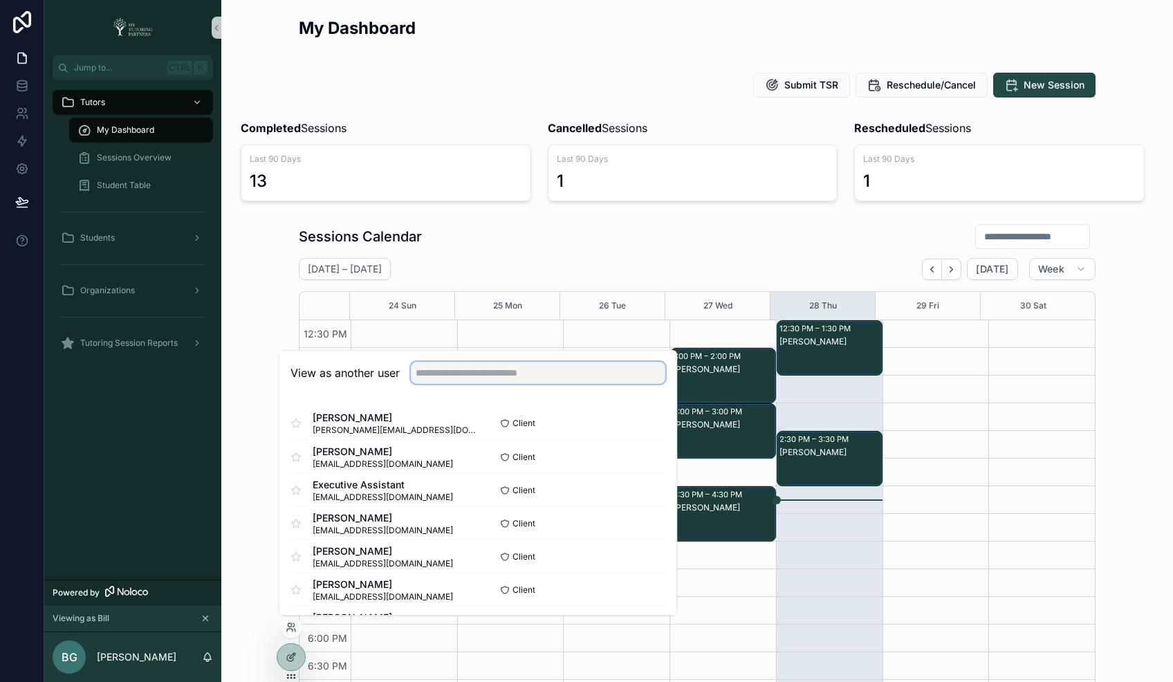
click at [469, 377] on input "text" at bounding box center [538, 373] width 254 height 22
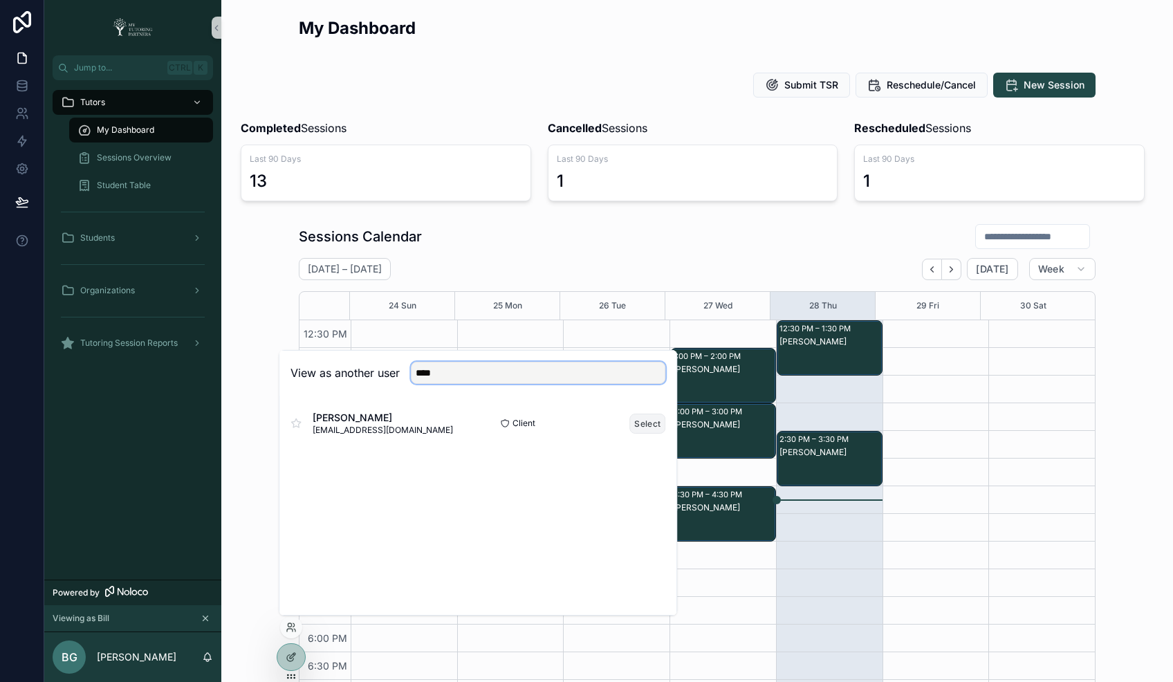
type input "****"
click at [644, 424] on button "Select" at bounding box center [647, 423] width 36 height 20
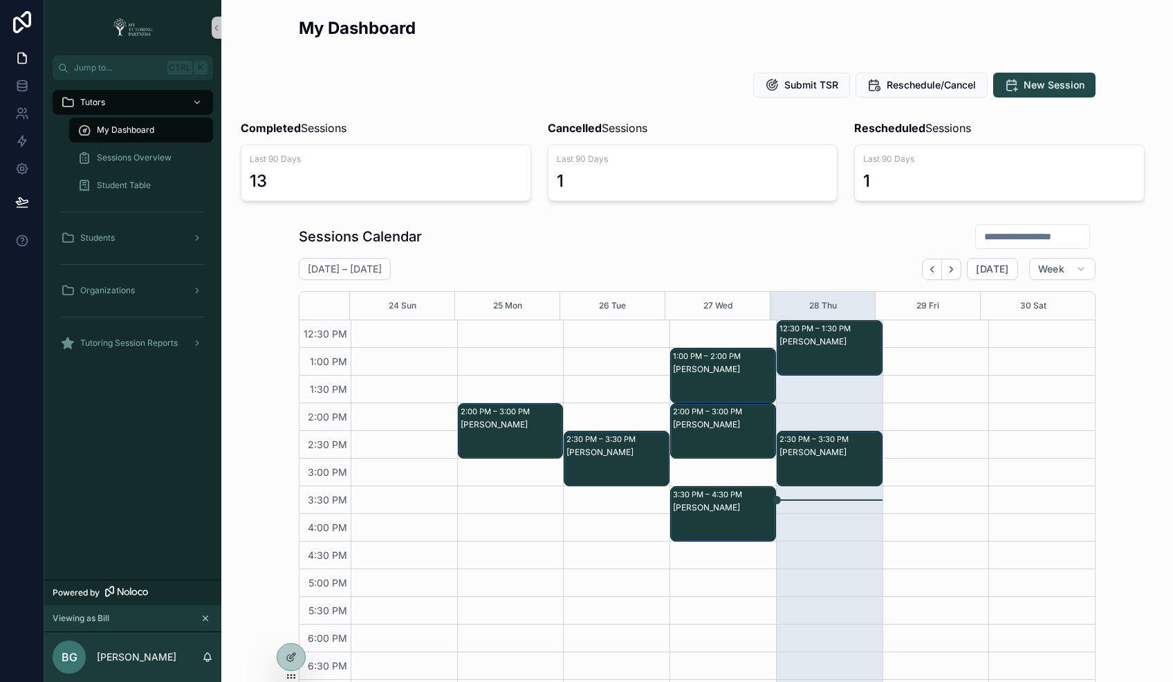
click at [673, 244] on div "Sessions Calendar" at bounding box center [697, 236] width 797 height 26
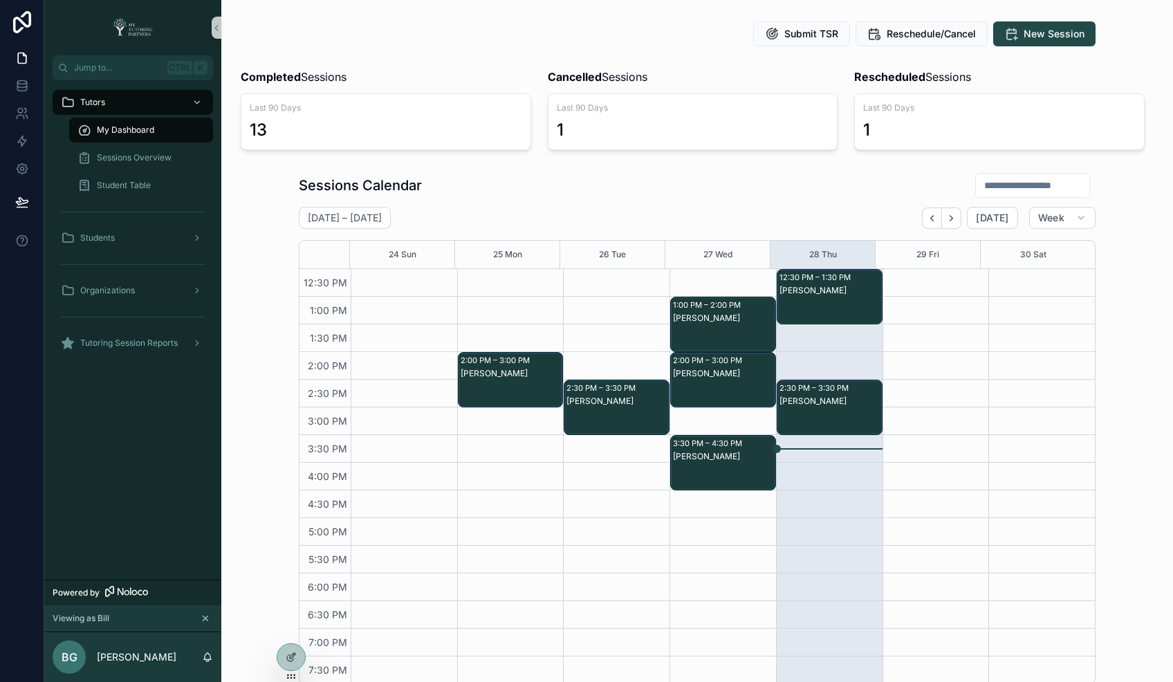
scroll to position [0, 0]
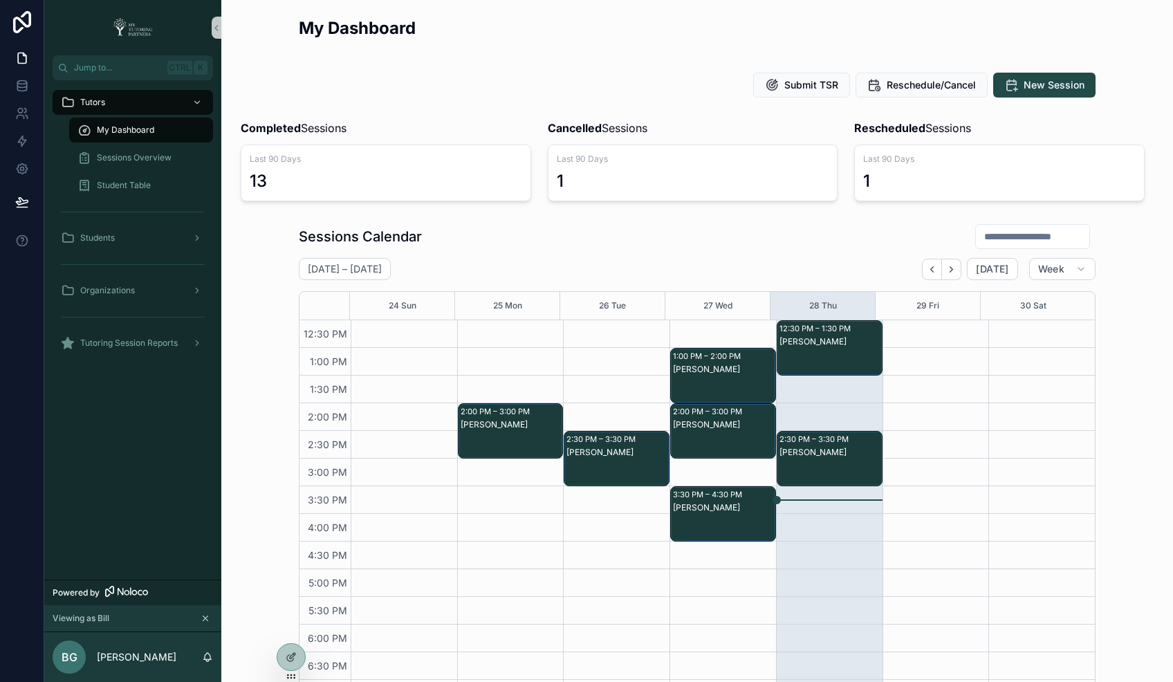
click at [839, 355] on div "[PERSON_NAME]" at bounding box center [830, 361] width 102 height 53
